Goal: Navigation & Orientation: Find specific page/section

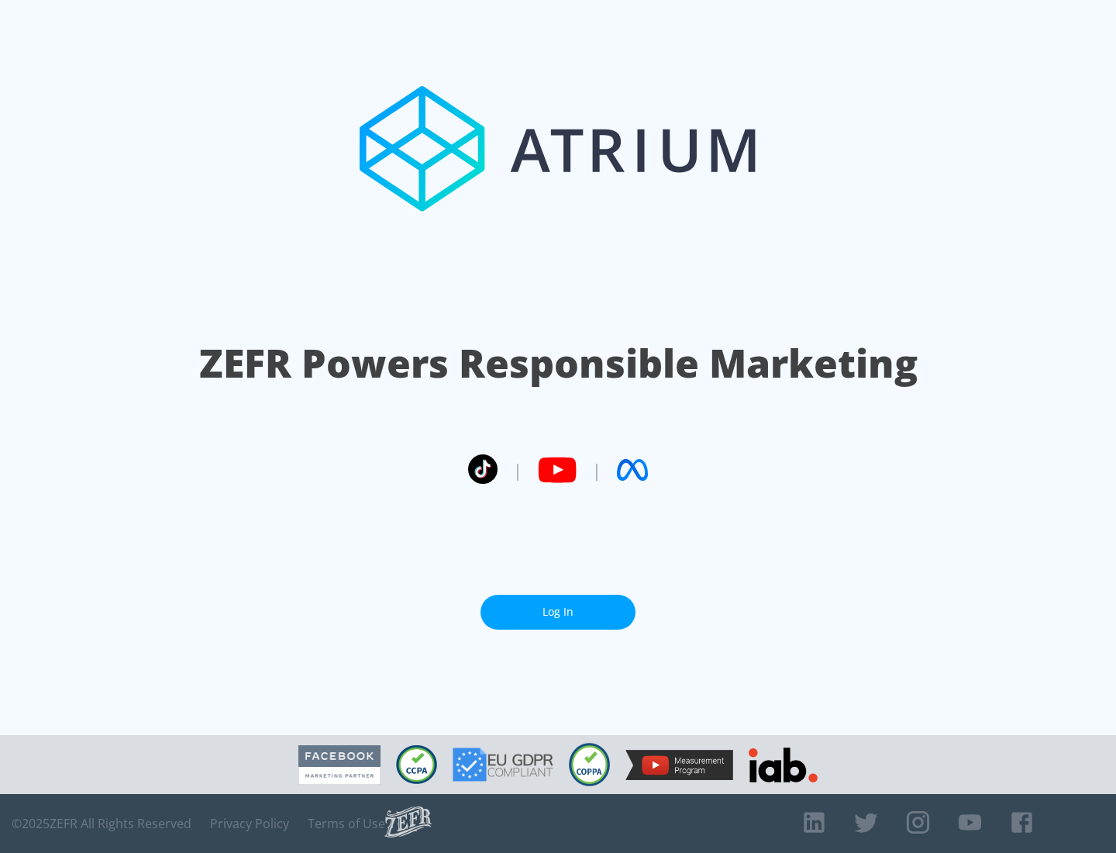
click at [558, 611] on link "Log In" at bounding box center [558, 611] width 155 height 35
